Goal: Task Accomplishment & Management: Use online tool/utility

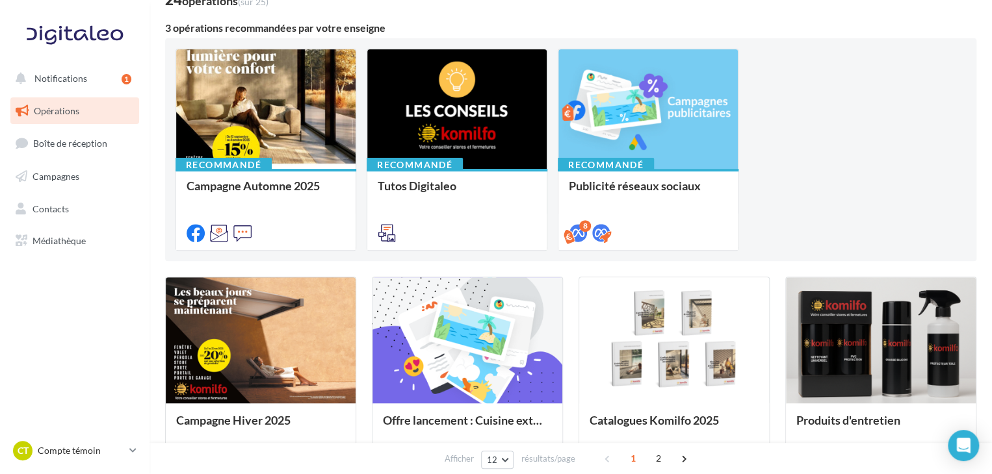
scroll to position [120, 0]
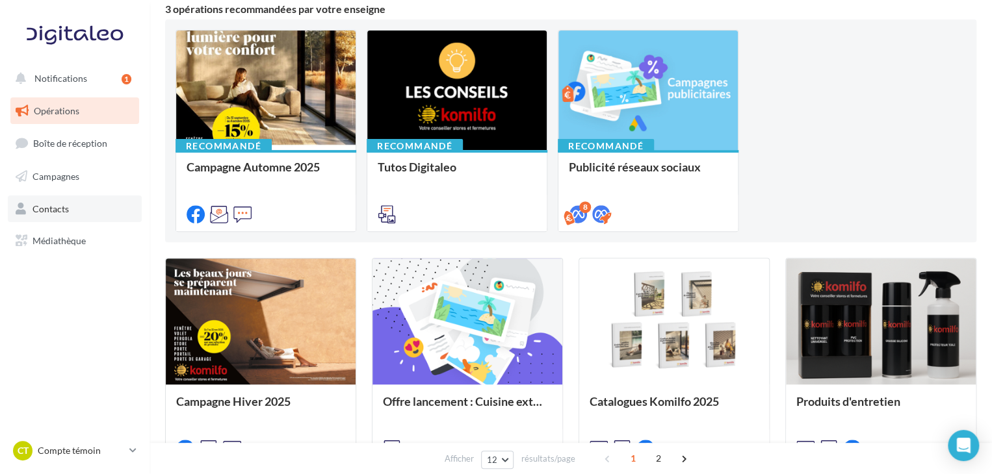
click at [49, 207] on span "Contacts" at bounding box center [50, 208] width 36 height 11
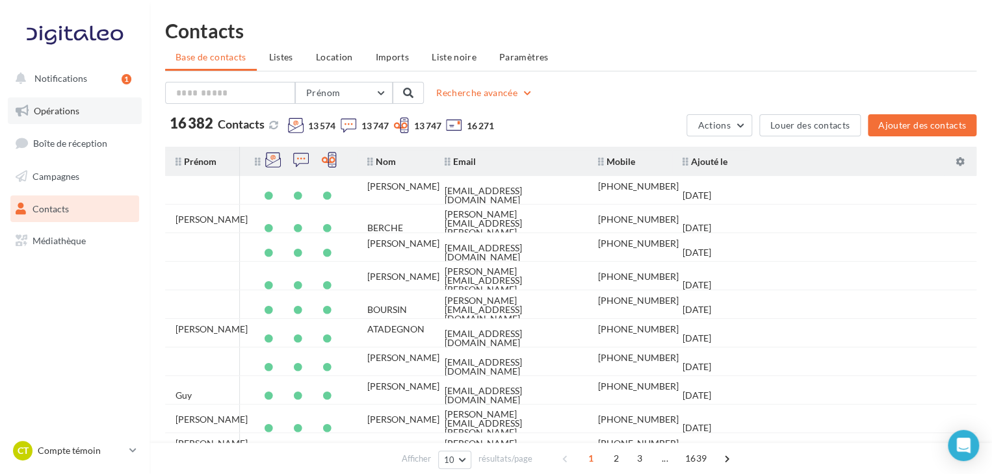
click at [55, 114] on span "Opérations" at bounding box center [56, 110] width 45 height 11
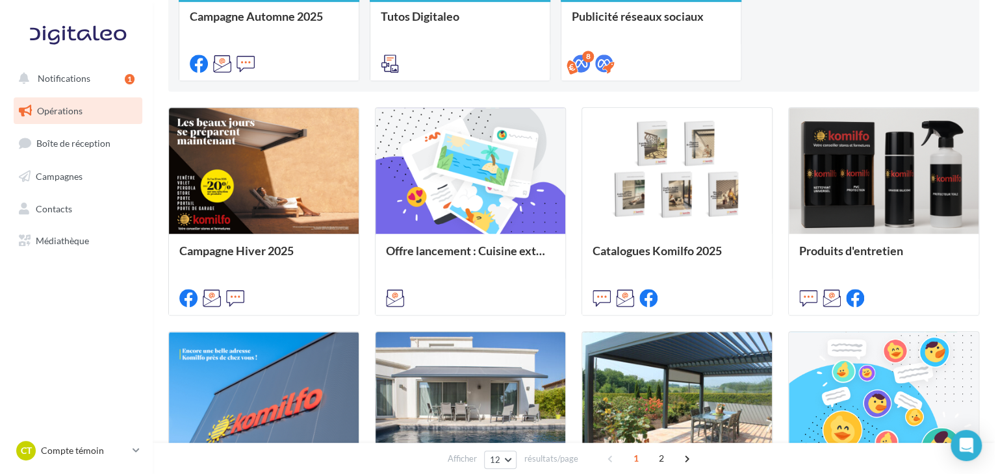
scroll to position [291, 0]
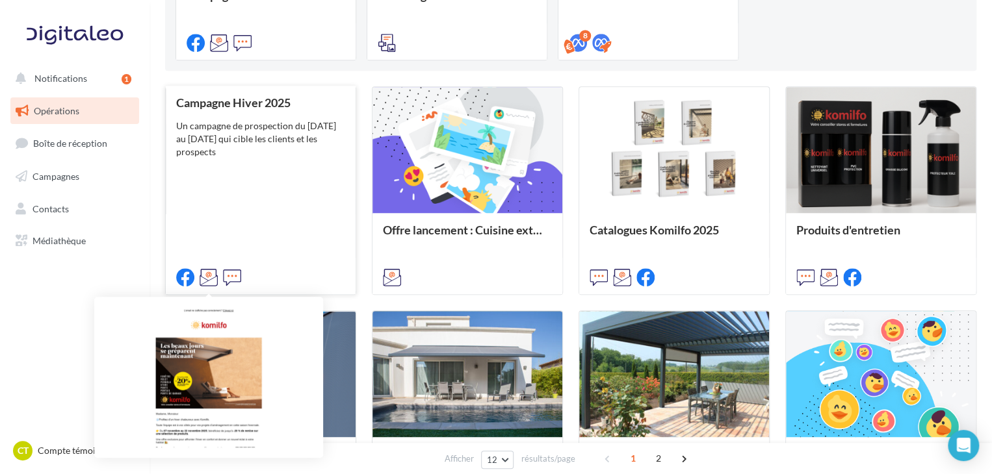
click at [208, 278] on icon at bounding box center [209, 277] width 18 height 18
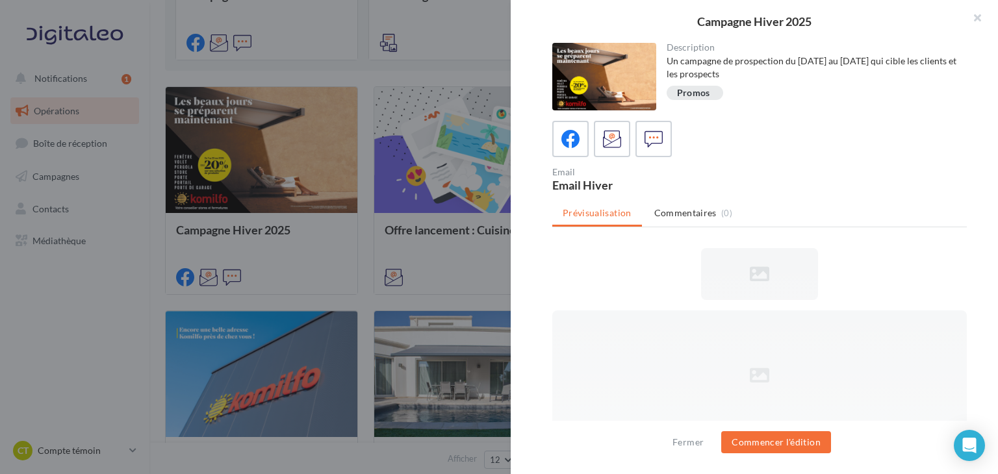
scroll to position [0, 0]
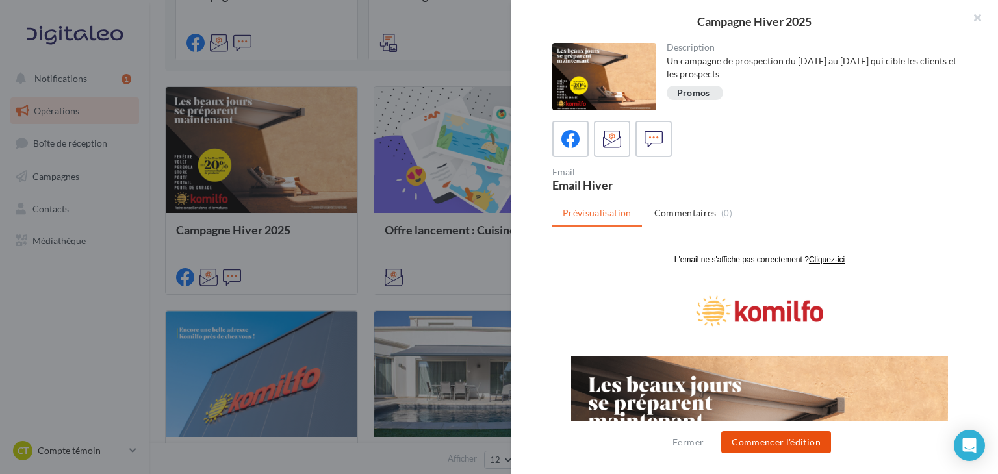
click at [768, 443] on button "Commencer l'édition" at bounding box center [776, 443] width 110 height 22
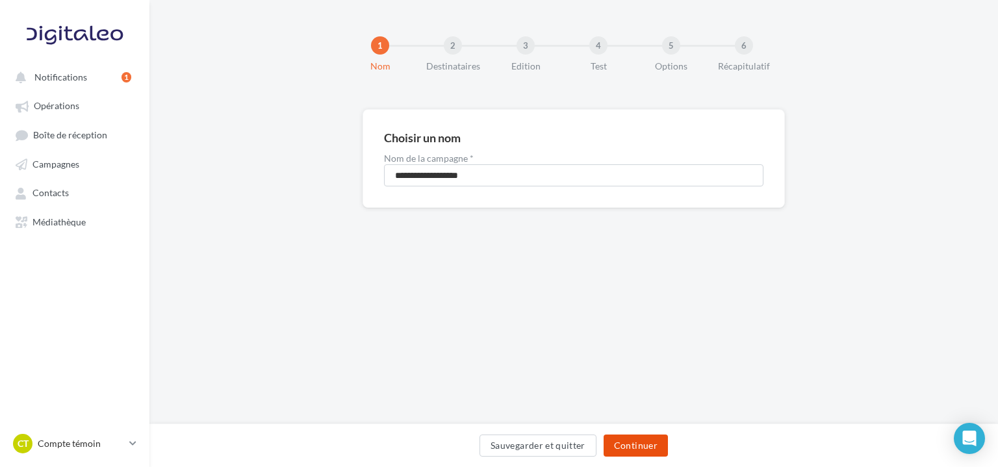
click at [636, 450] on button "Continuer" at bounding box center [636, 446] width 64 height 22
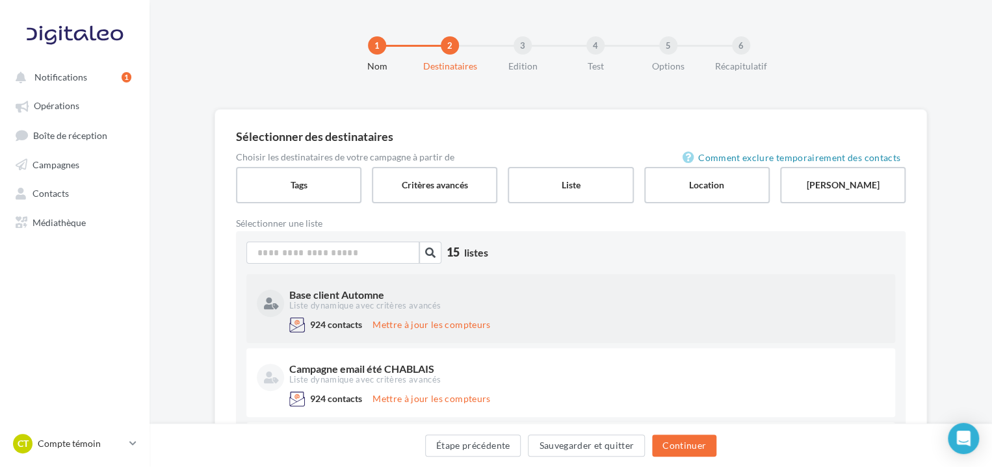
click at [428, 287] on div "Base client Automne Liste dynamique avec critères avancés" at bounding box center [571, 301] width 628 height 32
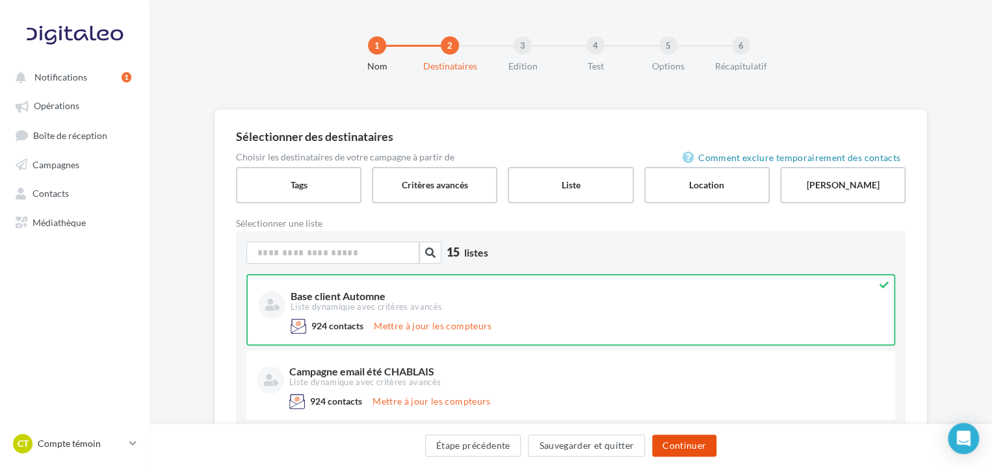
click at [678, 448] on button "Continuer" at bounding box center [684, 446] width 64 height 22
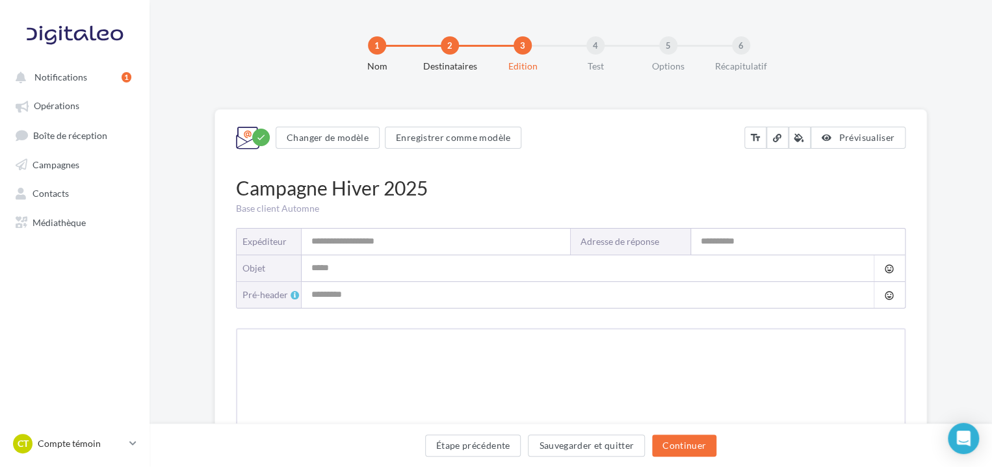
type input "*******"
type input "**********"
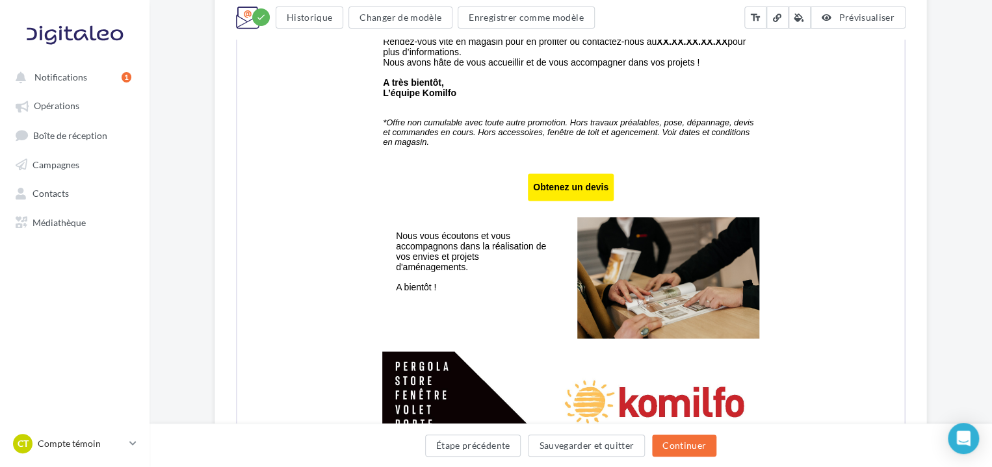
scroll to position [780, 0]
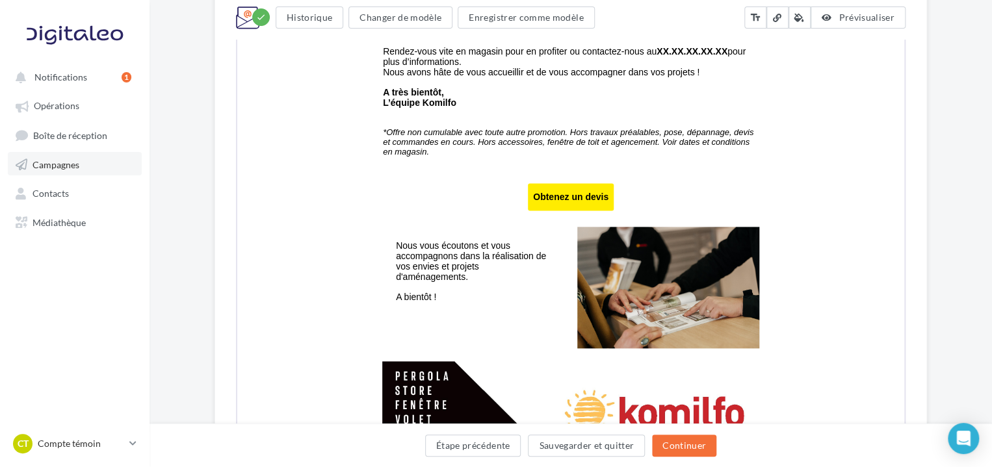
click at [43, 167] on span "Campagnes" at bounding box center [55, 164] width 47 height 11
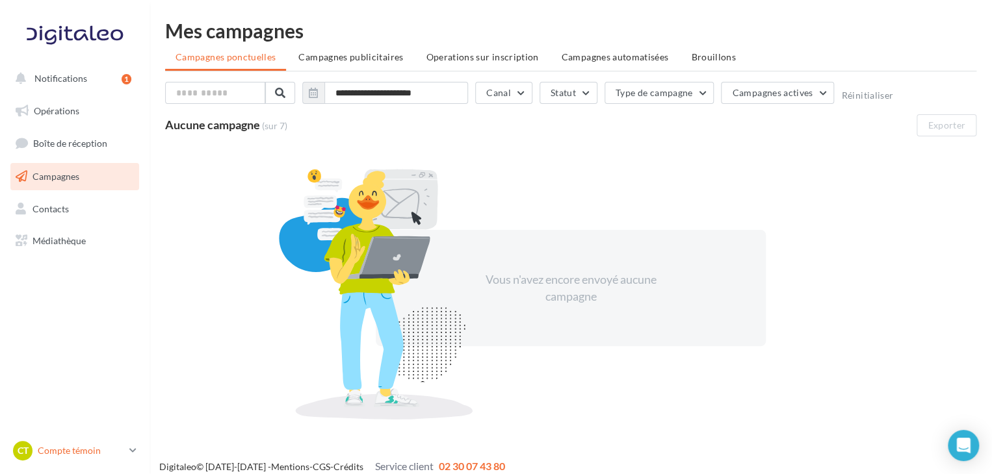
click at [130, 450] on icon at bounding box center [132, 450] width 7 height 11
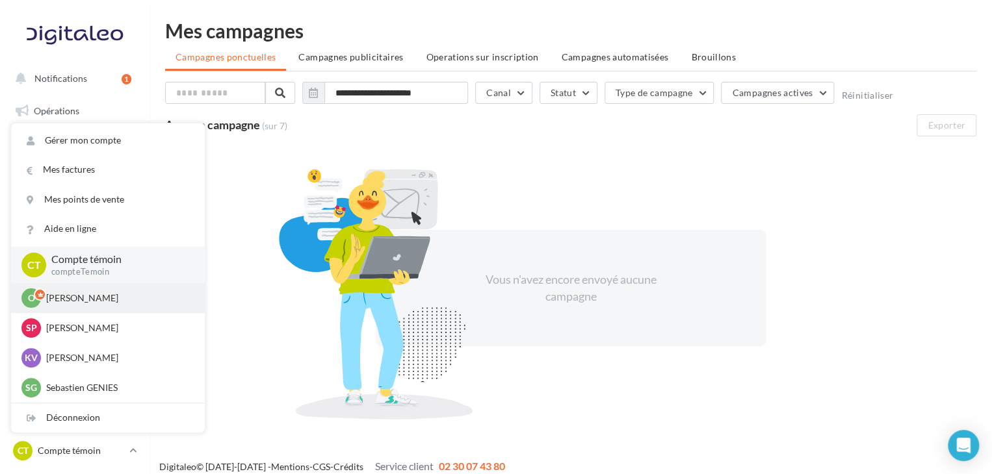
click at [63, 300] on p "[PERSON_NAME]" at bounding box center [117, 298] width 143 height 13
